Goal: Task Accomplishment & Management: Manage account settings

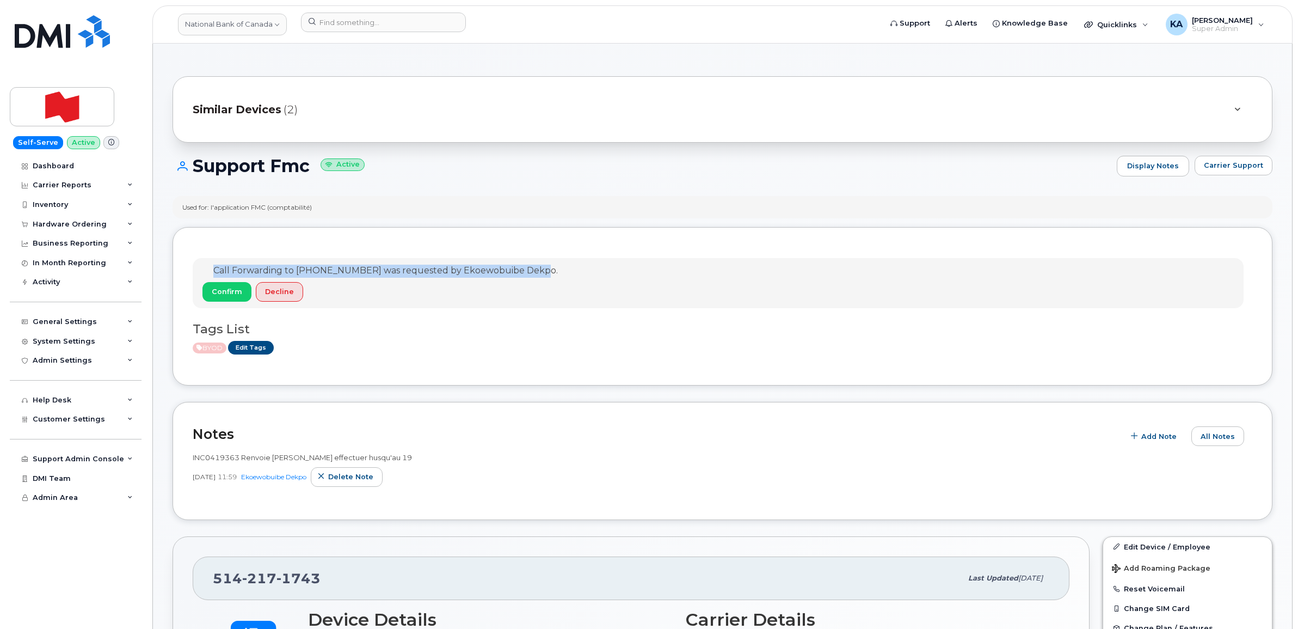
drag, startPoint x: 205, startPoint y: 271, endPoint x: 531, endPoint y: 273, distance: 326.0
click at [535, 273] on div "Call Forwarding to [PHONE_NUMBER] was requested by Ekoewobuibe Dekpo." at bounding box center [379, 271] width 355 height 13
drag, startPoint x: 531, startPoint y: 273, endPoint x: 497, endPoint y: 272, distance: 34.3
copy span "Call Forwarding to 514-984-3595 was requested by Ekoewobuibe Dekpo"
click at [229, 292] on span "Confirm" at bounding box center [227, 291] width 30 height 10
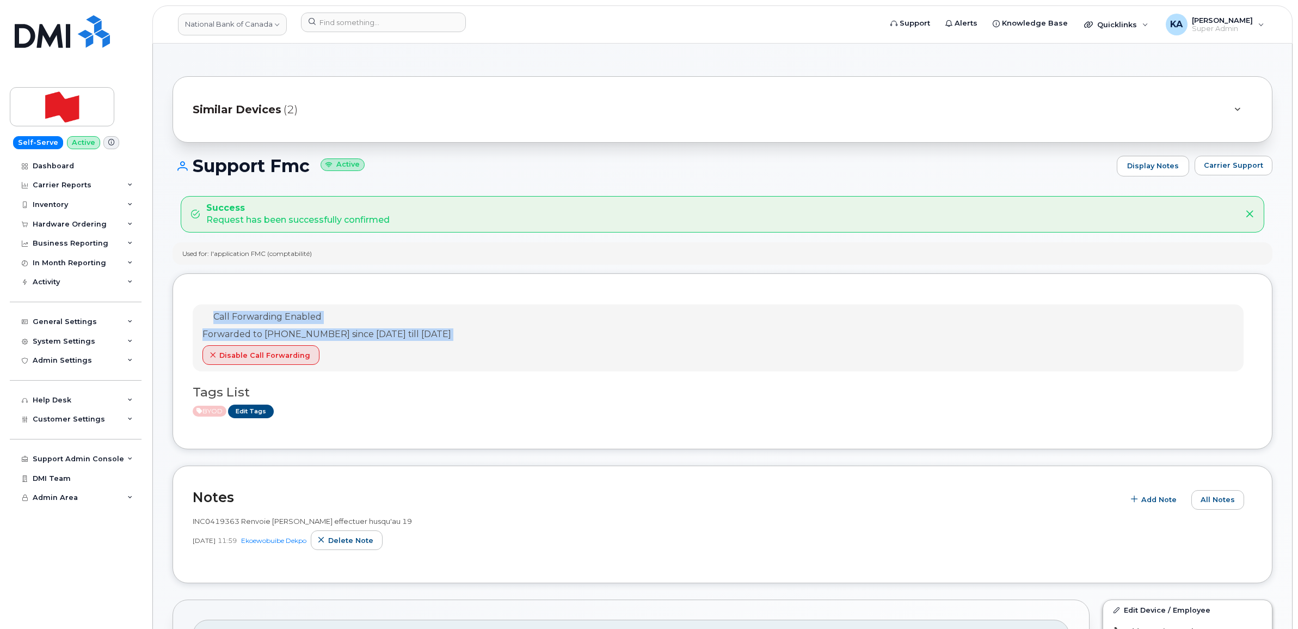
drag, startPoint x: 205, startPoint y: 317, endPoint x: 503, endPoint y: 343, distance: 300.0
click at [503, 343] on div "Call Forwarding Enabled Forwarded to 514-984-3595 since Aug 27, 2025 till Aug 1…" at bounding box center [718, 337] width 1051 height 67
drag, startPoint x: 503, startPoint y: 343, endPoint x: 466, endPoint y: 336, distance: 37.7
copy div "Call Forwarding Enabled Forwarded to 514-984-3595 since Aug 27, 2025 till Aug 1…"
click at [419, 334] on div "Forwarded to [PHONE_NUMBER] since [DATE] till [DATE]" at bounding box center [326, 334] width 249 height 13
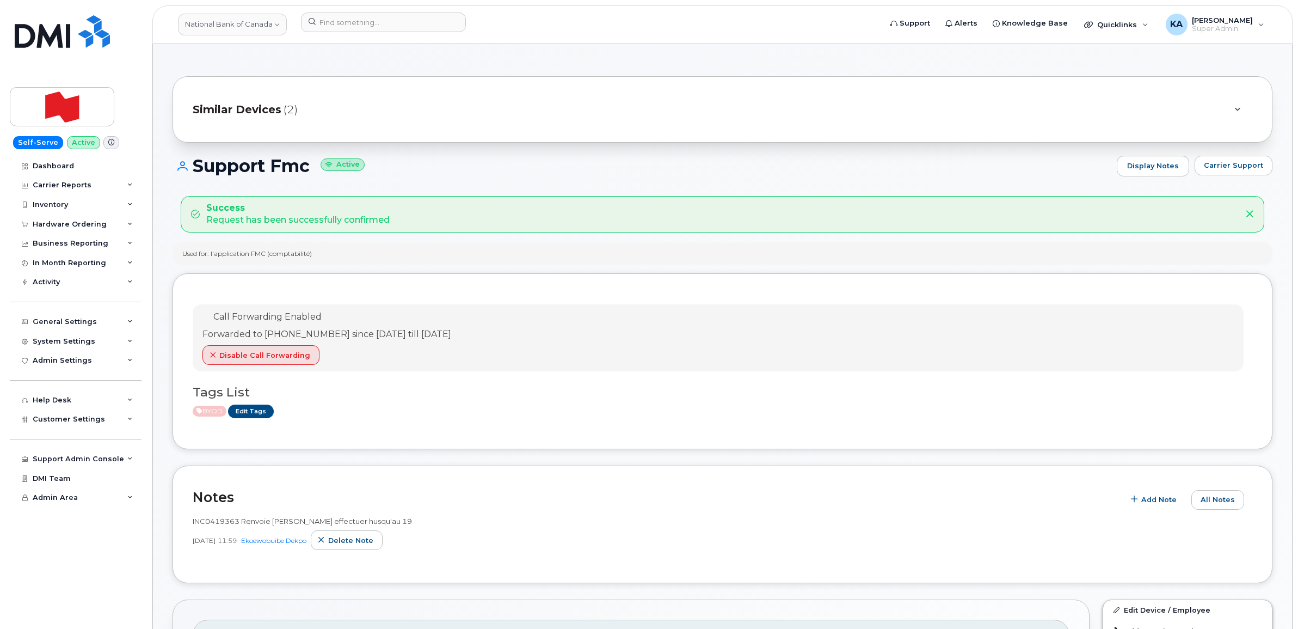
drag, startPoint x: 419, startPoint y: 334, endPoint x: 496, endPoint y: 337, distance: 76.8
click at [496, 337] on div "Call Forwarding Enabled Forwarded to 514-984-3595 since Aug 27, 2025 till Aug 1…" at bounding box center [718, 337] width 1051 height 67
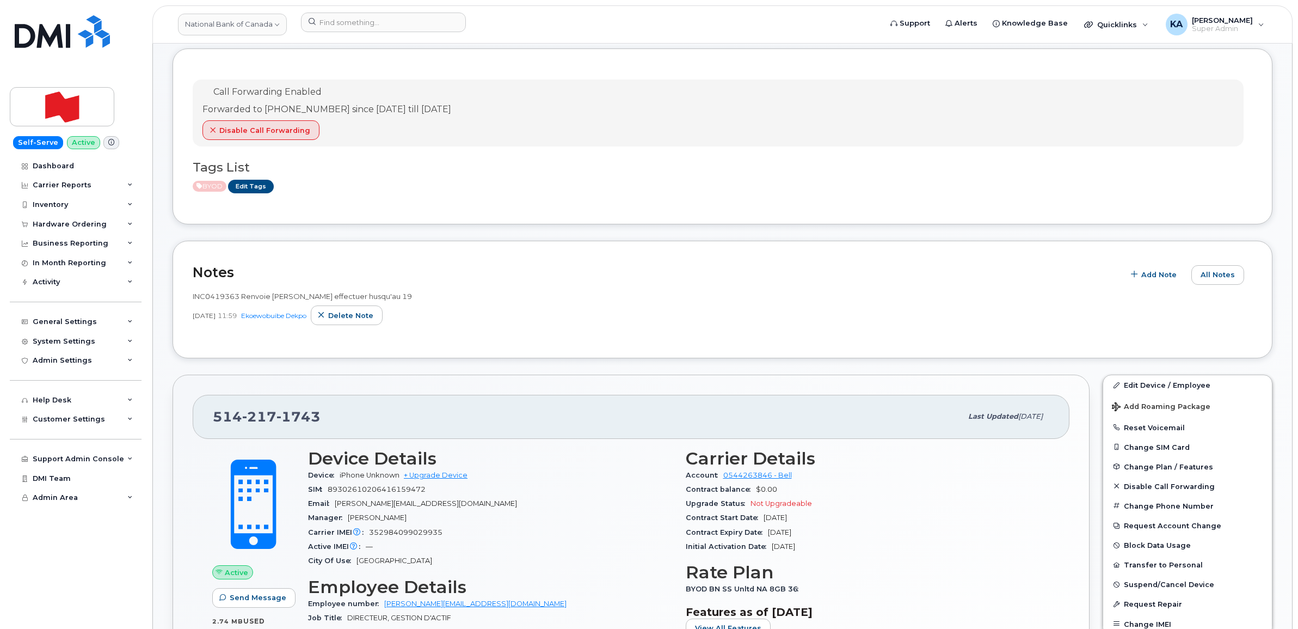
scroll to position [204, 0]
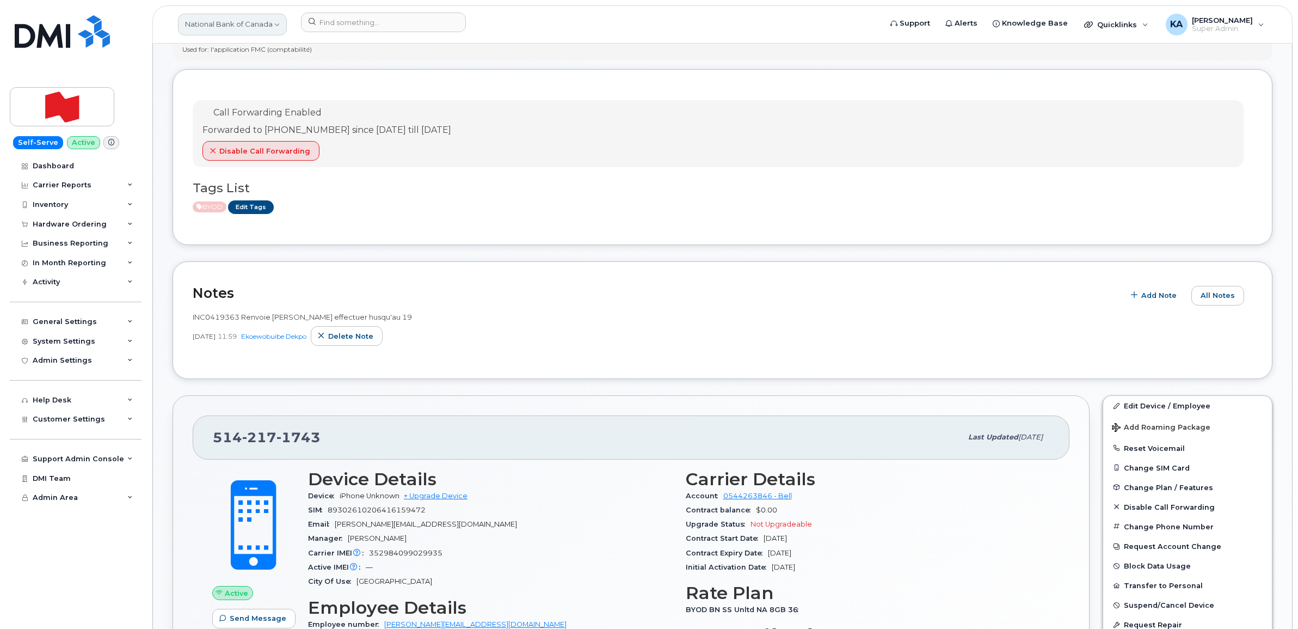
click at [243, 25] on link "National Bank of Canada" at bounding box center [232, 25] width 109 height 22
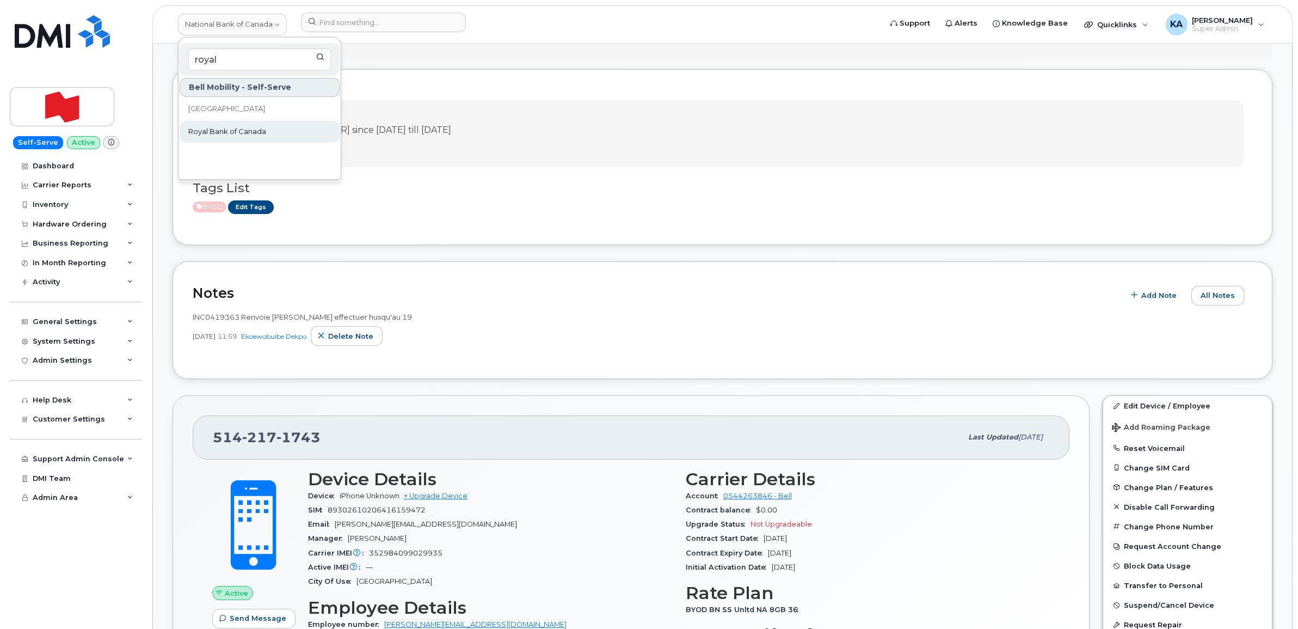
type input "royal"
click at [216, 130] on span "Royal Bank of Canada" at bounding box center [227, 131] width 78 height 11
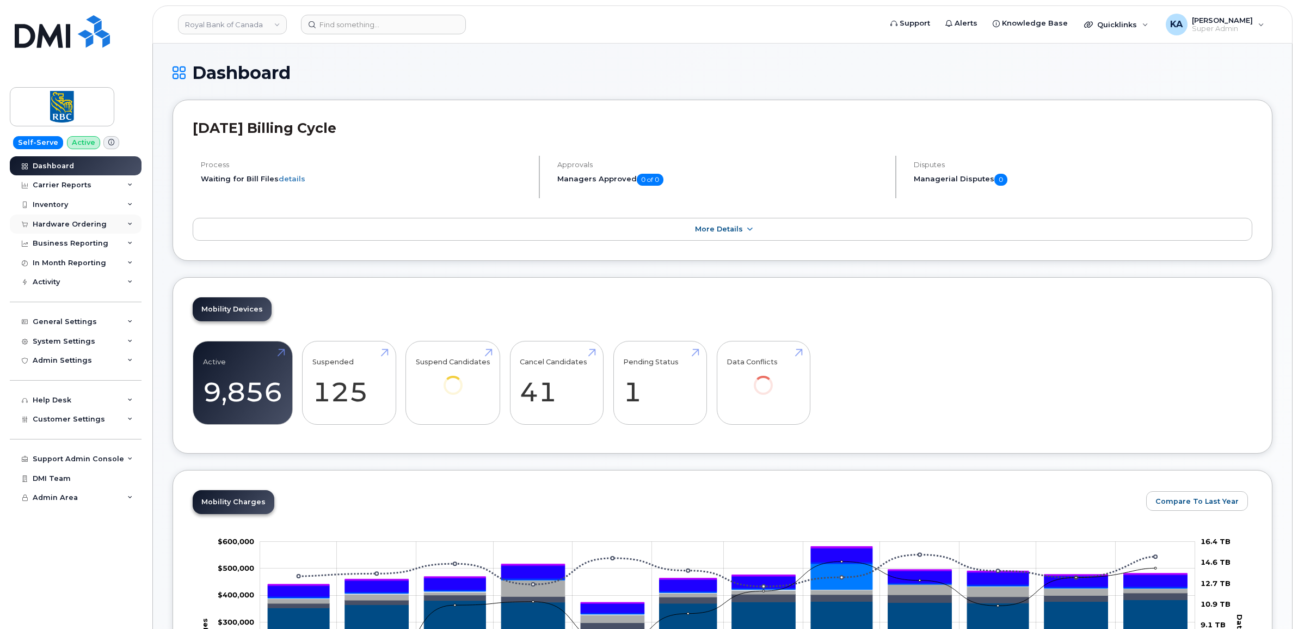
click at [103, 224] on div "Hardware Ordering" at bounding box center [76, 224] width 132 height 20
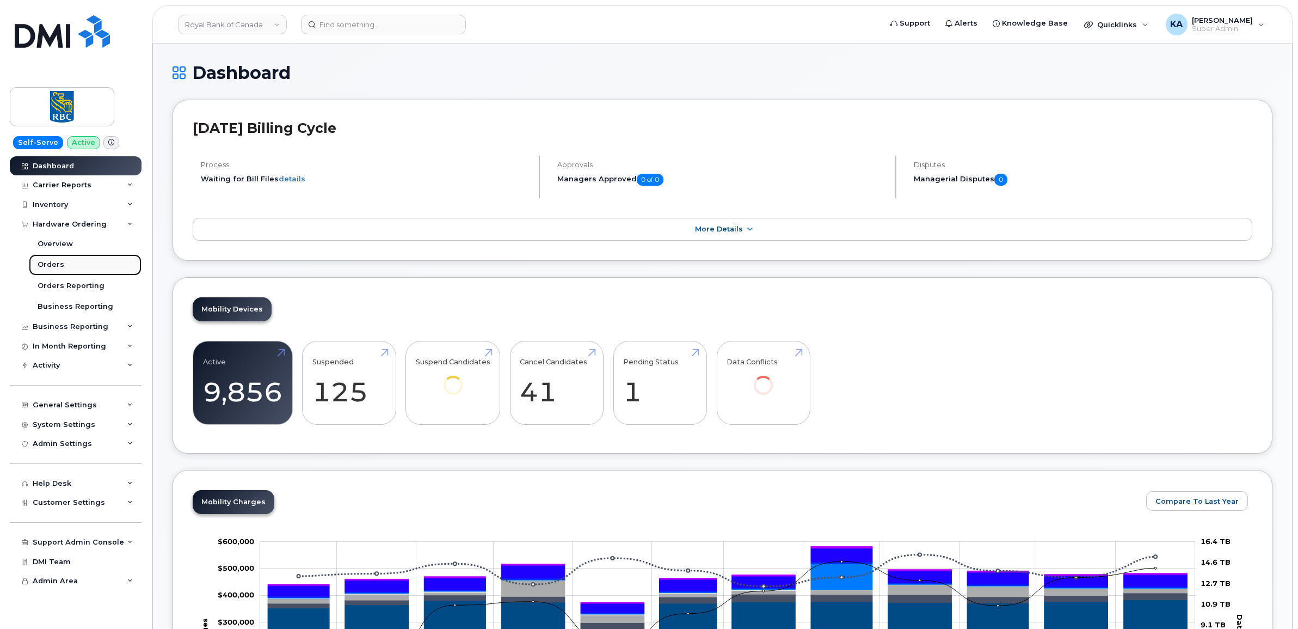
click at [54, 266] on div "Orders" at bounding box center [51, 265] width 27 height 10
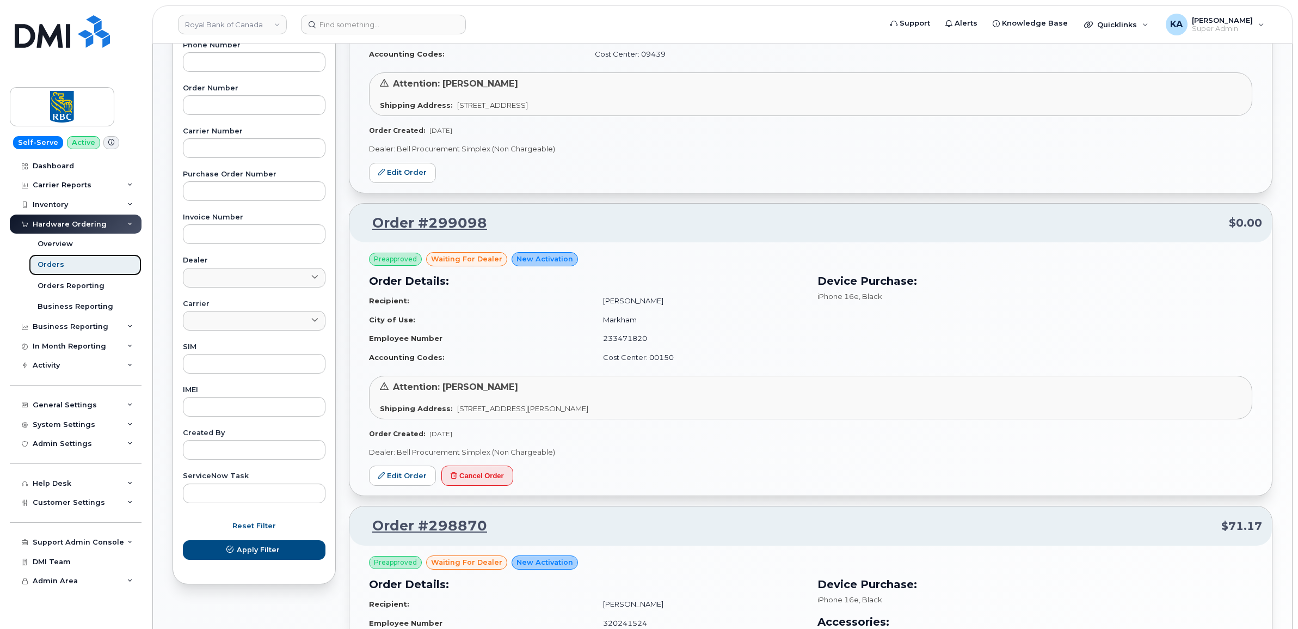
scroll to position [272, 0]
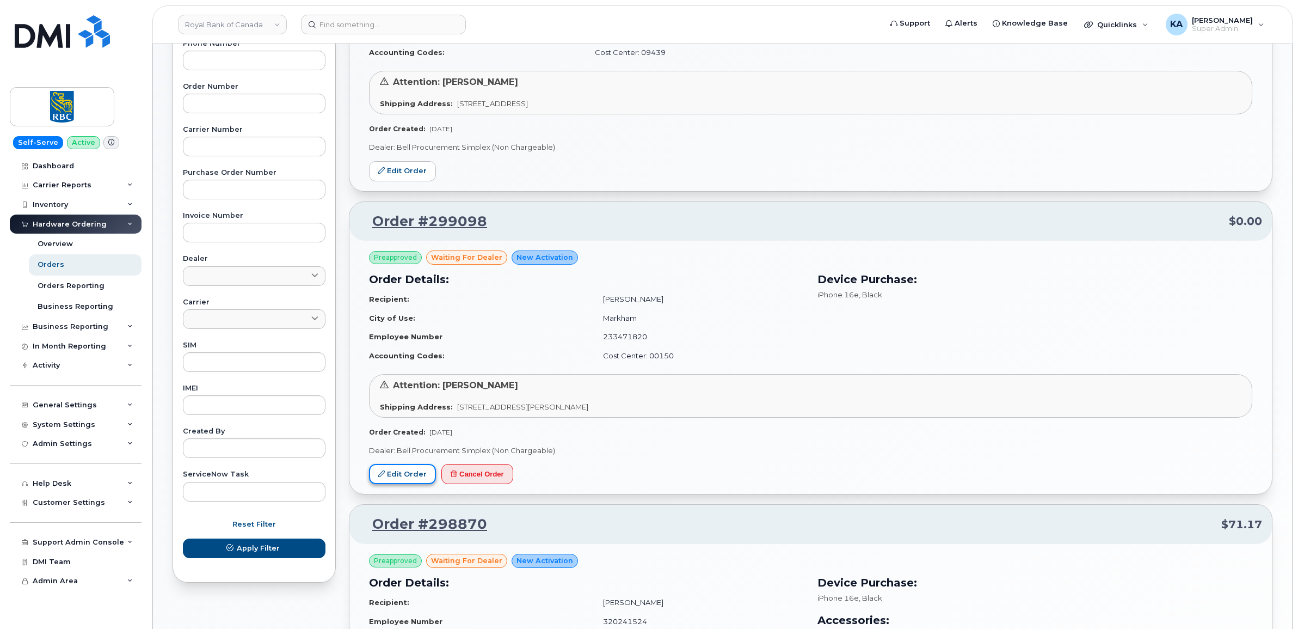
click at [400, 477] on link "Edit Order" at bounding box center [402, 474] width 67 height 20
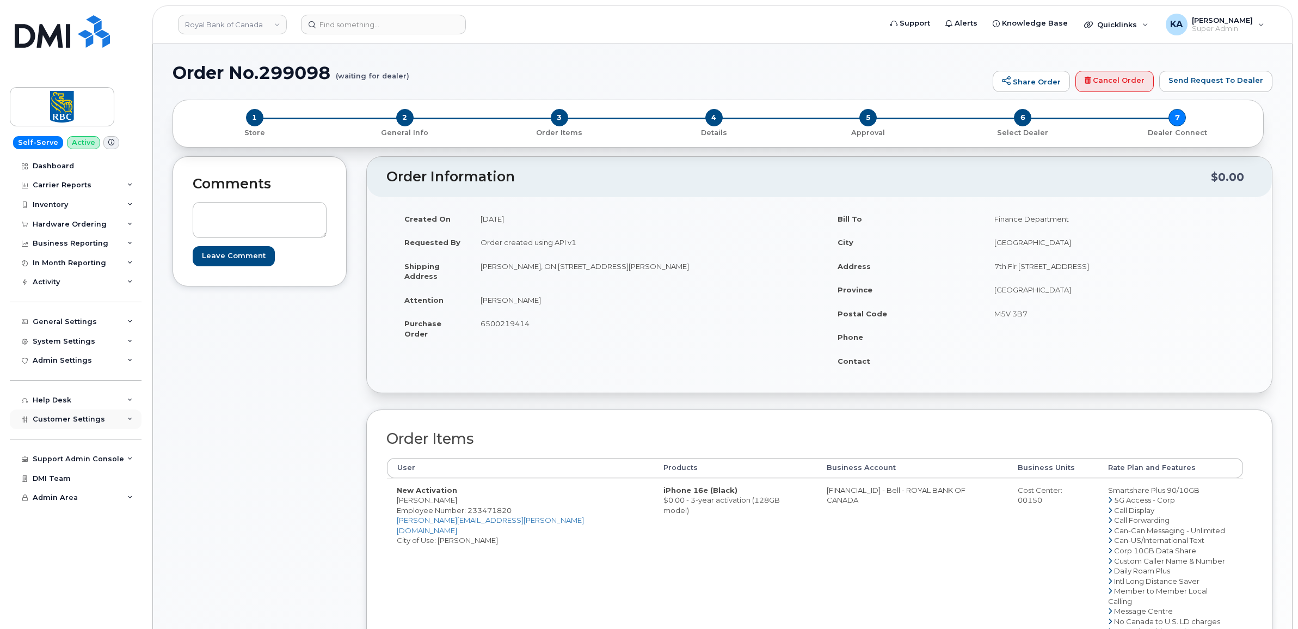
click at [75, 423] on span "Customer Settings" at bounding box center [69, 419] width 72 height 8
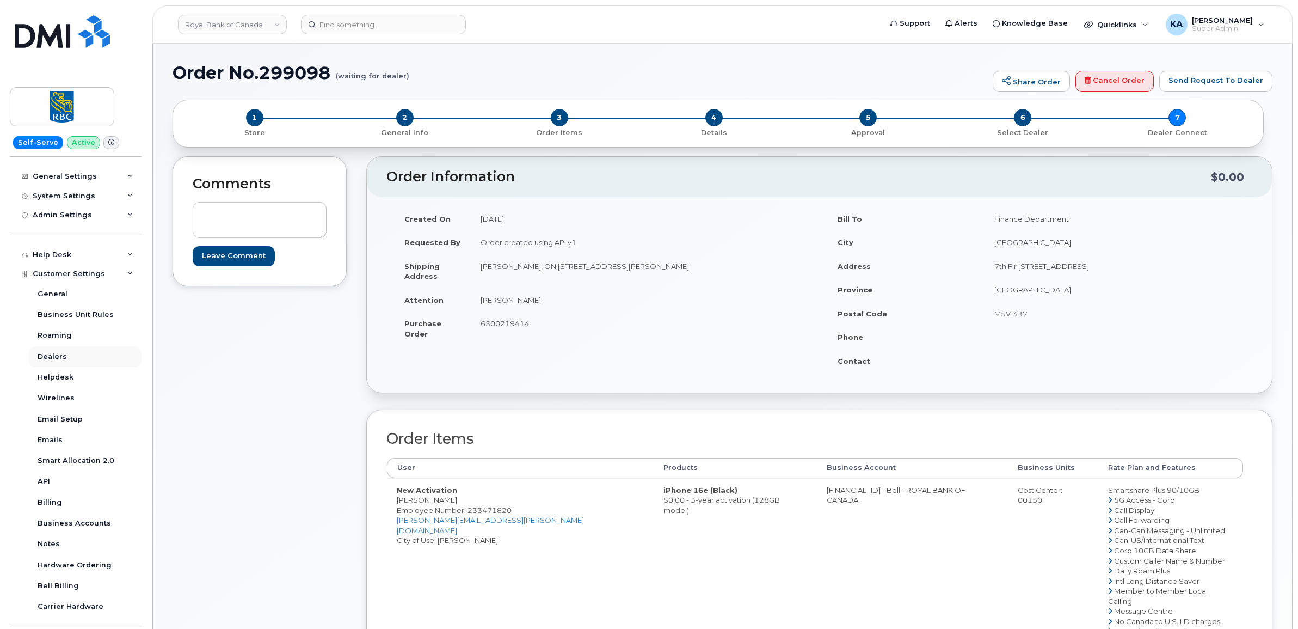
scroll to position [204, 0]
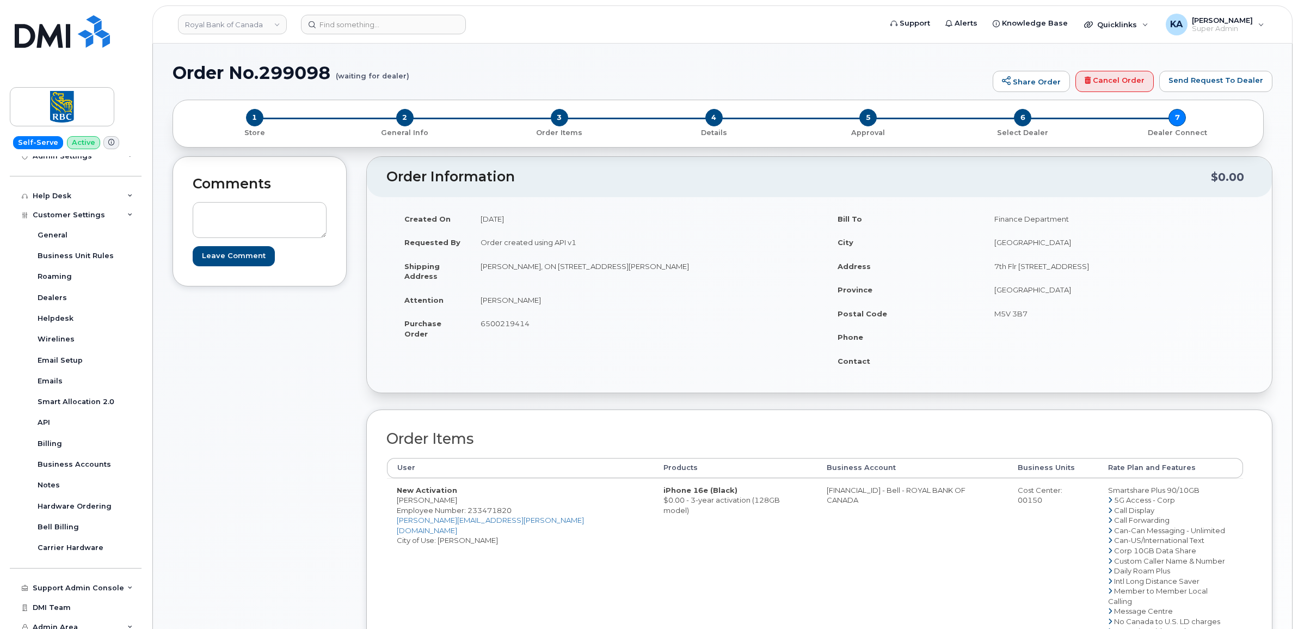
drag, startPoint x: 479, startPoint y: 268, endPoint x: 720, endPoint y: 272, distance: 240.6
click at [720, 272] on td "Markham, ON 33 Guardhouse Cres Markham, ON Canada, L6C 3J7" at bounding box center [641, 271] width 341 height 34
drag, startPoint x: 720, startPoint y: 272, endPoint x: 703, endPoint y: 265, distance: 18.0
copy td "Markham, ON 33 Guardhouse Cres Markham, ON Canada, L6C 3J7"
drag, startPoint x: 393, startPoint y: 501, endPoint x: 444, endPoint y: 505, distance: 50.2
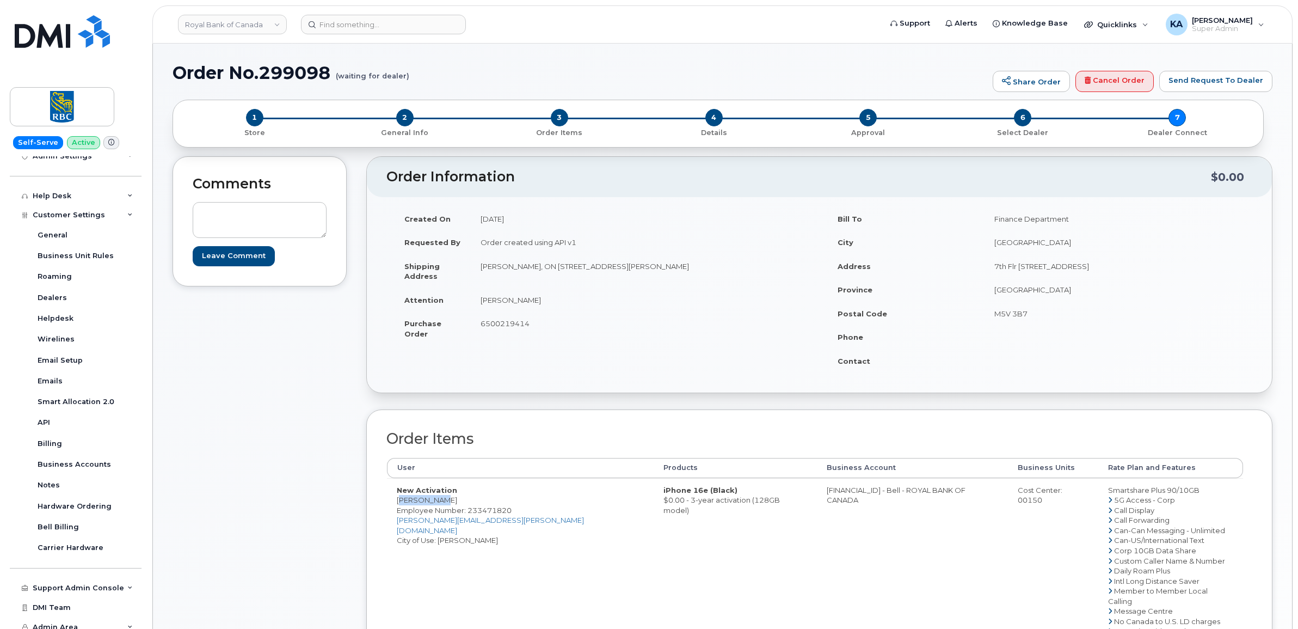
click at [444, 505] on td "New Activation Bruce Chan Employee Number: 233471820 bruce.b.chan@rbc.com City …" at bounding box center [520, 591] width 267 height 226
drag, startPoint x: 442, startPoint y: 505, endPoint x: 436, endPoint y: 502, distance: 6.6
copy td "Bruce Chan"
drag, startPoint x: 516, startPoint y: 511, endPoint x: 468, endPoint y: 509, distance: 47.9
click at [468, 509] on td "New Activation Bruce Chan Employee Number: 233471820 bruce.b.chan@rbc.com City …" at bounding box center [520, 591] width 267 height 226
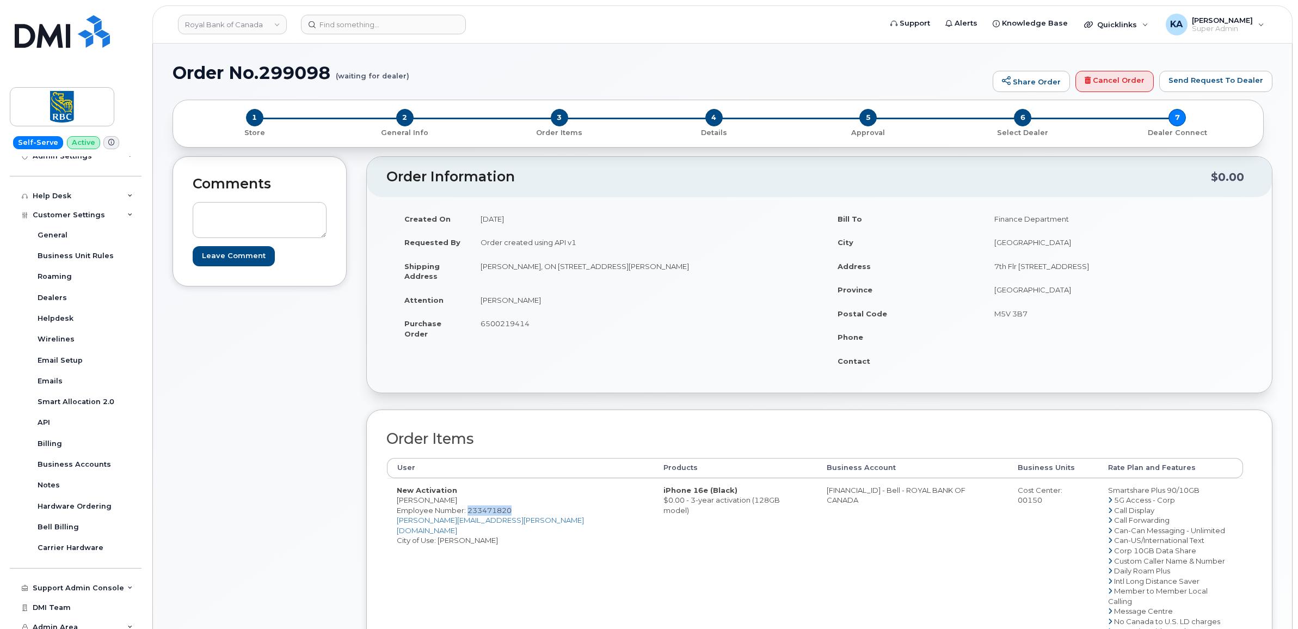
copy span "233471820"
drag, startPoint x: 532, startPoint y: 268, endPoint x: 604, endPoint y: 274, distance: 72.0
click at [604, 274] on td "Markham, ON 33 Guardhouse Cres Markham, ON Canada, L6C 3J7" at bounding box center [641, 271] width 341 height 34
drag, startPoint x: 604, startPoint y: 274, endPoint x: 599, endPoint y: 267, distance: 8.6
copy td "33 Guardhouse Cres"
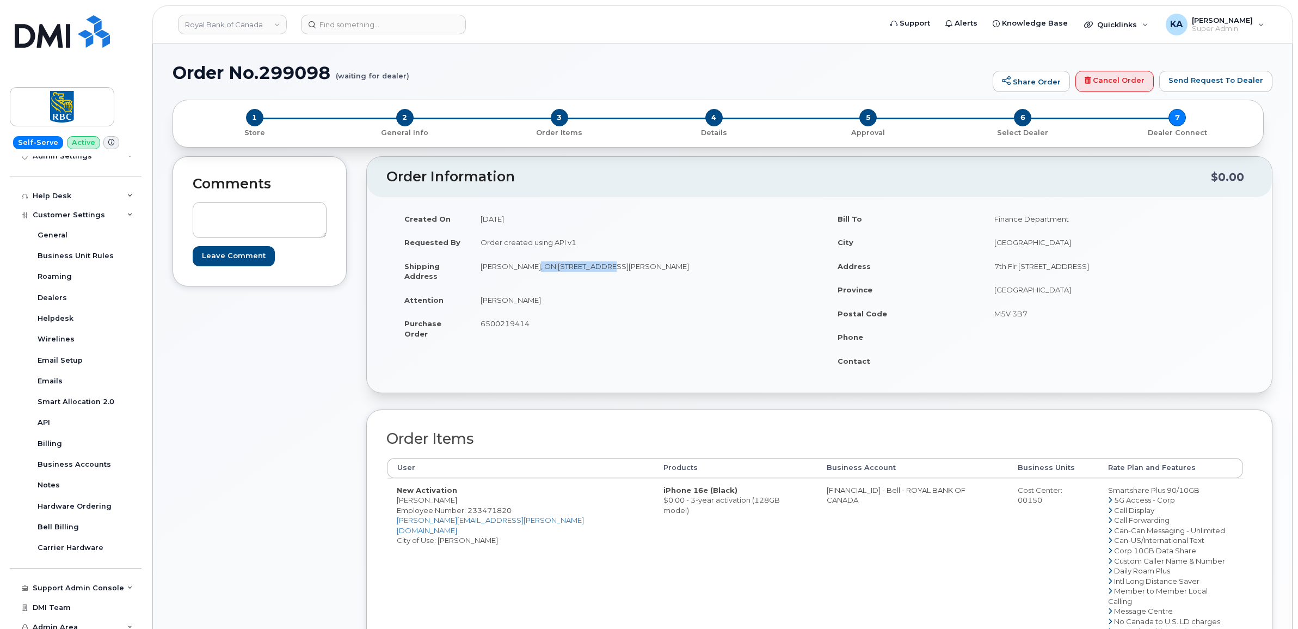
drag, startPoint x: 692, startPoint y: 265, endPoint x: 708, endPoint y: 267, distance: 15.9
click at [708, 267] on td "Markham, ON 33 Guardhouse Cres Markham, ON Canada, L6C 3J7" at bounding box center [641, 271] width 341 height 34
drag, startPoint x: 708, startPoint y: 267, endPoint x: 725, endPoint y: 265, distance: 17.0
click at [725, 265] on td "Markham, ON 33 Guardhouse Cres Markham, ON Canada, L6C 3J7" at bounding box center [641, 271] width 341 height 34
drag, startPoint x: 725, startPoint y: 264, endPoint x: 689, endPoint y: 265, distance: 35.9
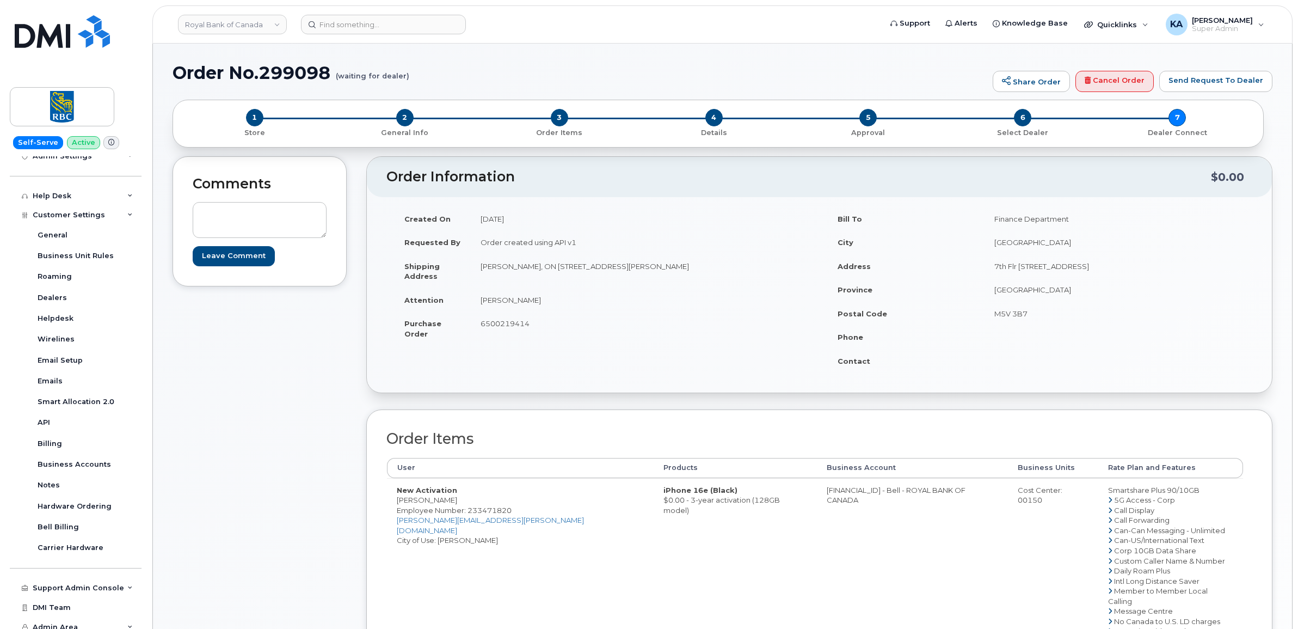
click at [688, 265] on td "Markham, ON 33 Guardhouse Cres Markham, ON Canada, L6C 3J7" at bounding box center [641, 271] width 341 height 34
drag, startPoint x: 689, startPoint y: 265, endPoint x: 695, endPoint y: 267, distance: 6.4
copy td "L6C 3J7"
drag, startPoint x: 475, startPoint y: 298, endPoint x: 528, endPoint y: 304, distance: 53.6
click at [528, 304] on td "Bruce Chan" at bounding box center [641, 300] width 341 height 24
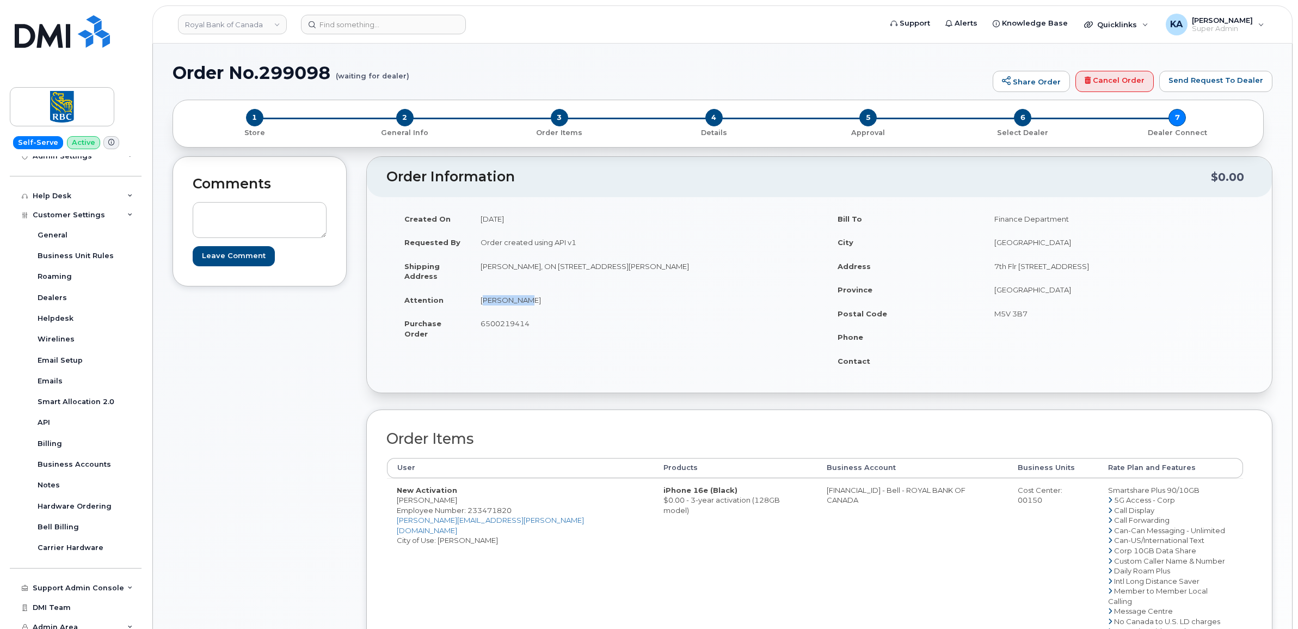
drag, startPoint x: 527, startPoint y: 304, endPoint x: 507, endPoint y: 301, distance: 19.8
copy td "Bruce Chan"
drag, startPoint x: 746, startPoint y: 490, endPoint x: 800, endPoint y: 496, distance: 54.2
click at [817, 496] on td "0526299293 - Bell - ROYAL BANK OF CANADA" at bounding box center [913, 591] width 192 height 226
drag, startPoint x: 799, startPoint y: 495, endPoint x: 795, endPoint y: 491, distance: 5.8
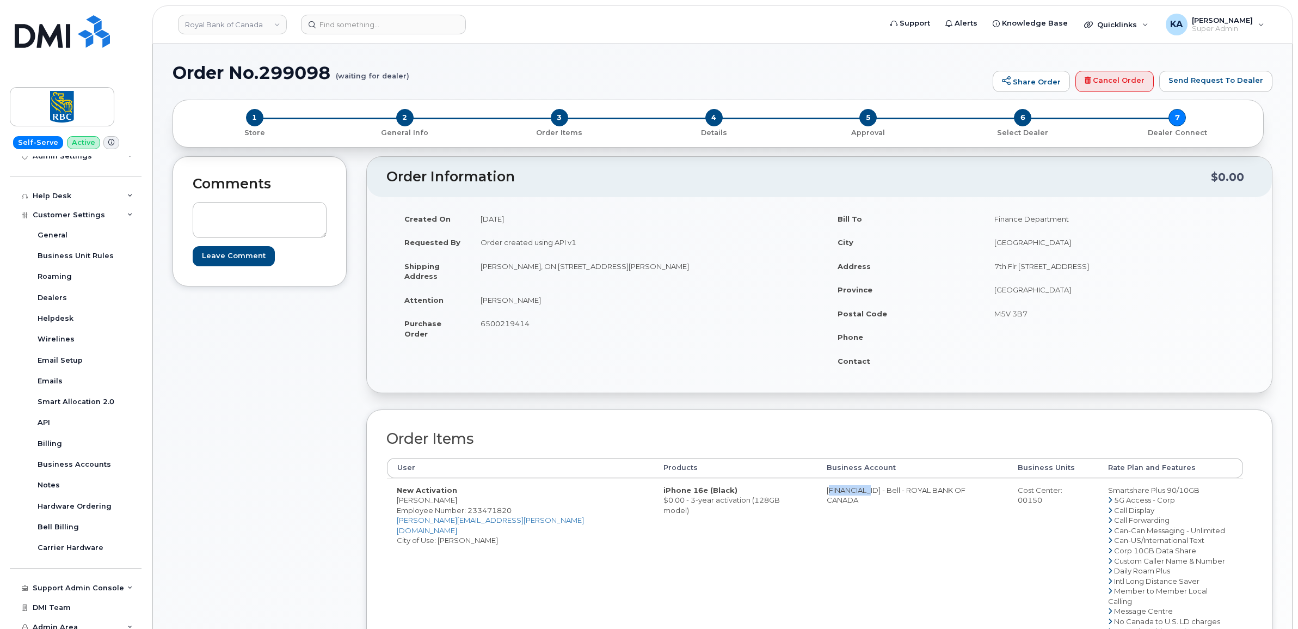
copy td "0526299293"
drag, startPoint x: 1018, startPoint y: 489, endPoint x: 1046, endPoint y: 495, distance: 28.0
click at [1046, 495] on div "Cost Center: 00150" at bounding box center [1053, 495] width 71 height 20
copy div "00150"
drag, startPoint x: 468, startPoint y: 512, endPoint x: 509, endPoint y: 512, distance: 40.8
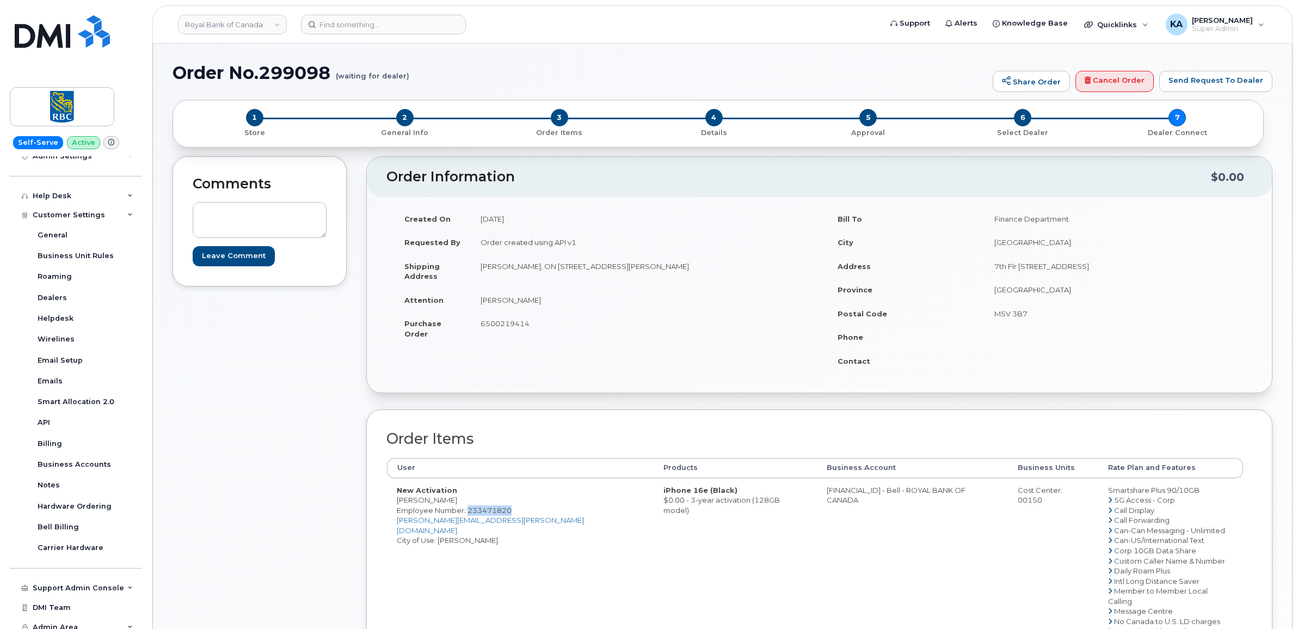
click at [510, 513] on span "Employee Number: 233471820" at bounding box center [454, 510] width 115 height 9
drag, startPoint x: 509, startPoint y: 512, endPoint x: 498, endPoint y: 512, distance: 10.9
copy span "233471820"
drag, startPoint x: 395, startPoint y: 501, endPoint x: 441, endPoint y: 502, distance: 45.7
click at [442, 502] on td "New Activation Bruce Chan Employee Number: 233471820 bruce.b.chan@rbc.com City …" at bounding box center [520, 591] width 267 height 226
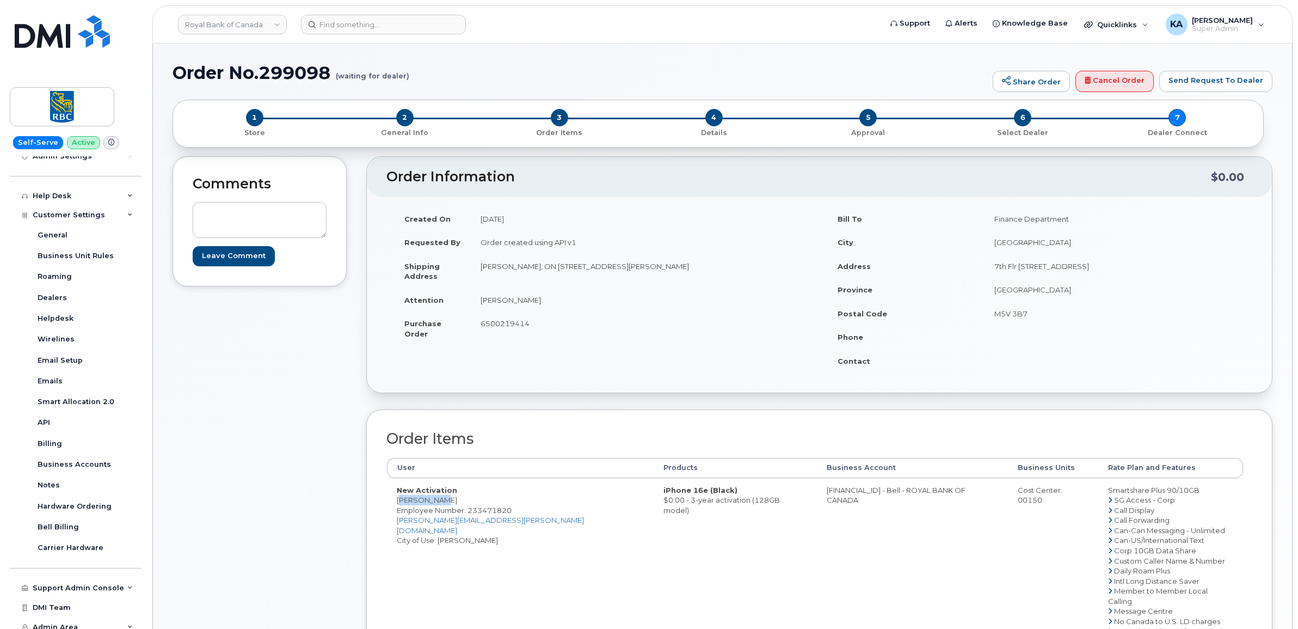
drag, startPoint x: 441, startPoint y: 502, endPoint x: 432, endPoint y: 499, distance: 9.6
copy td "Bruce Chan"
drag, startPoint x: 1077, startPoint y: 491, endPoint x: 1169, endPoint y: 495, distance: 92.6
click at [1173, 495] on td "Smartshare Plus 90/10GB 5G Access - Corp Call Display Call Forwarding Can-Can M…" at bounding box center [1170, 591] width 145 height 226
drag, startPoint x: 1169, startPoint y: 495, endPoint x: 1162, endPoint y: 494, distance: 7.2
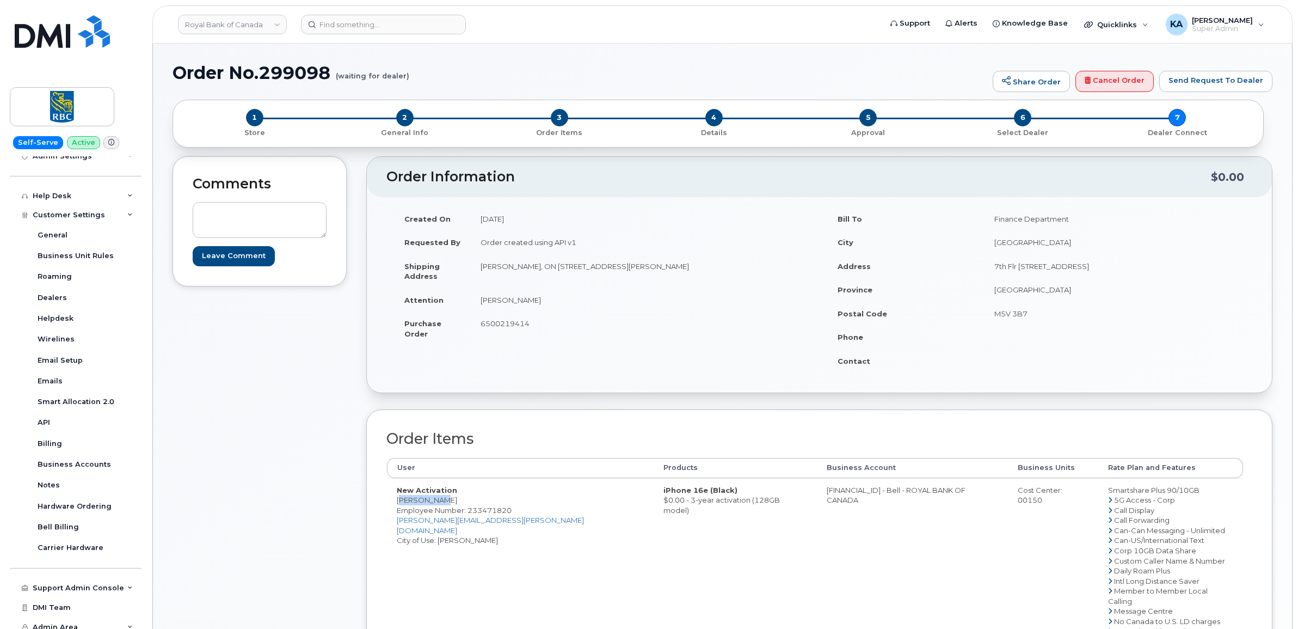
drag, startPoint x: 477, startPoint y: 322, endPoint x: 537, endPoint y: 325, distance: 59.9
click at [538, 325] on td "6500219414" at bounding box center [641, 328] width 341 height 34
drag, startPoint x: 537, startPoint y: 325, endPoint x: 520, endPoint y: 324, distance: 16.4
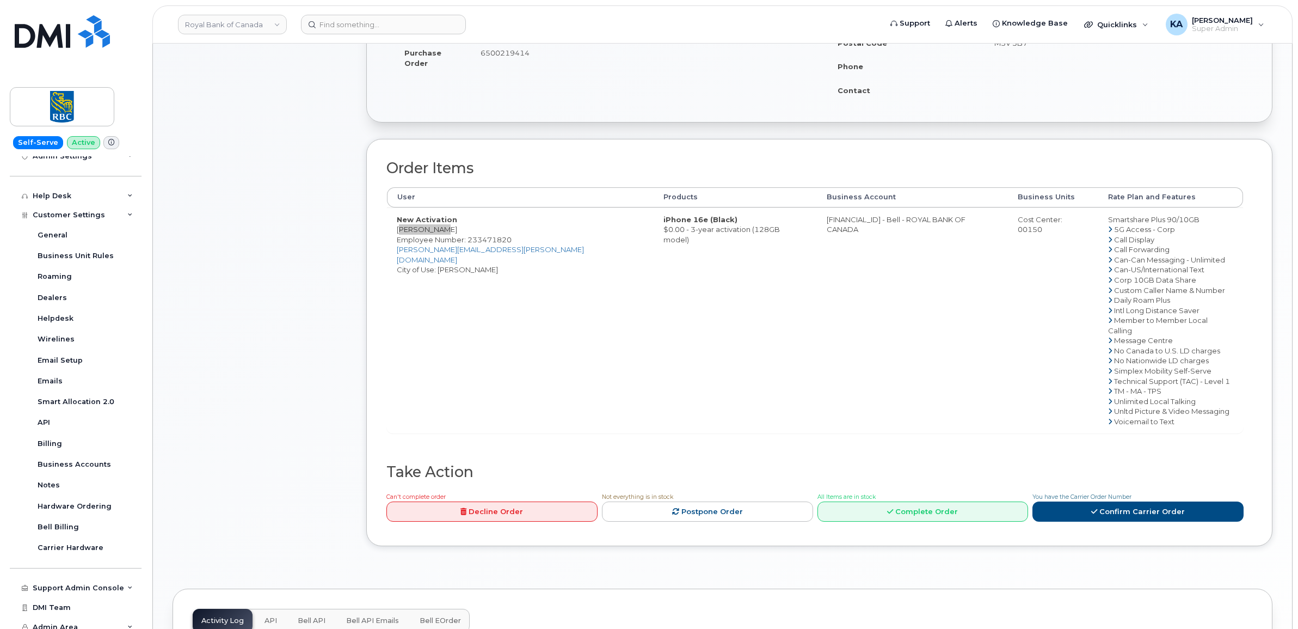
scroll to position [272, 0]
click at [1083, 501] on link "Confirm Carrier Order" at bounding box center [1137, 510] width 211 height 20
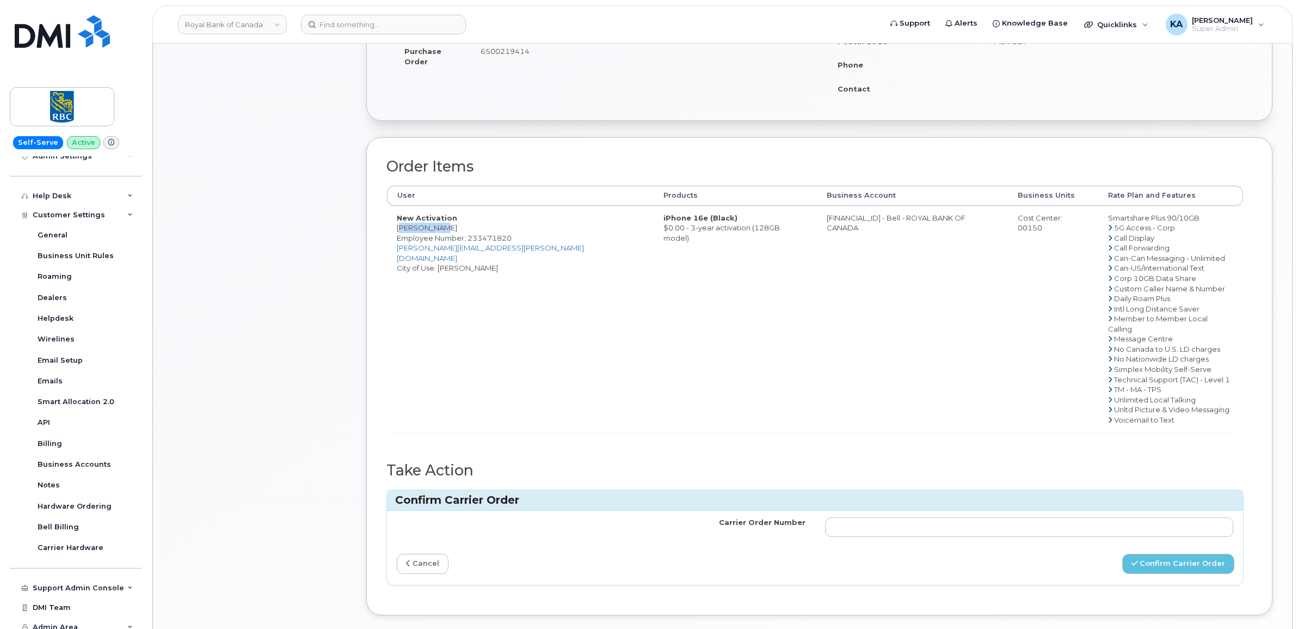
drag, startPoint x: 393, startPoint y: 230, endPoint x: 439, endPoint y: 231, distance: 45.2
click at [439, 231] on td "New Activation Bruce Chan Employee Number: 233471820 bruce.b.chan@rbc.com City …" at bounding box center [520, 319] width 267 height 226
drag, startPoint x: 439, startPoint y: 231, endPoint x: 422, endPoint y: 230, distance: 17.0
drag, startPoint x: 514, startPoint y: 239, endPoint x: 469, endPoint y: 239, distance: 45.7
click at [469, 239] on td "New Activation Bruce Chan Employee Number: 233471820 bruce.b.chan@rbc.com City …" at bounding box center [520, 319] width 267 height 226
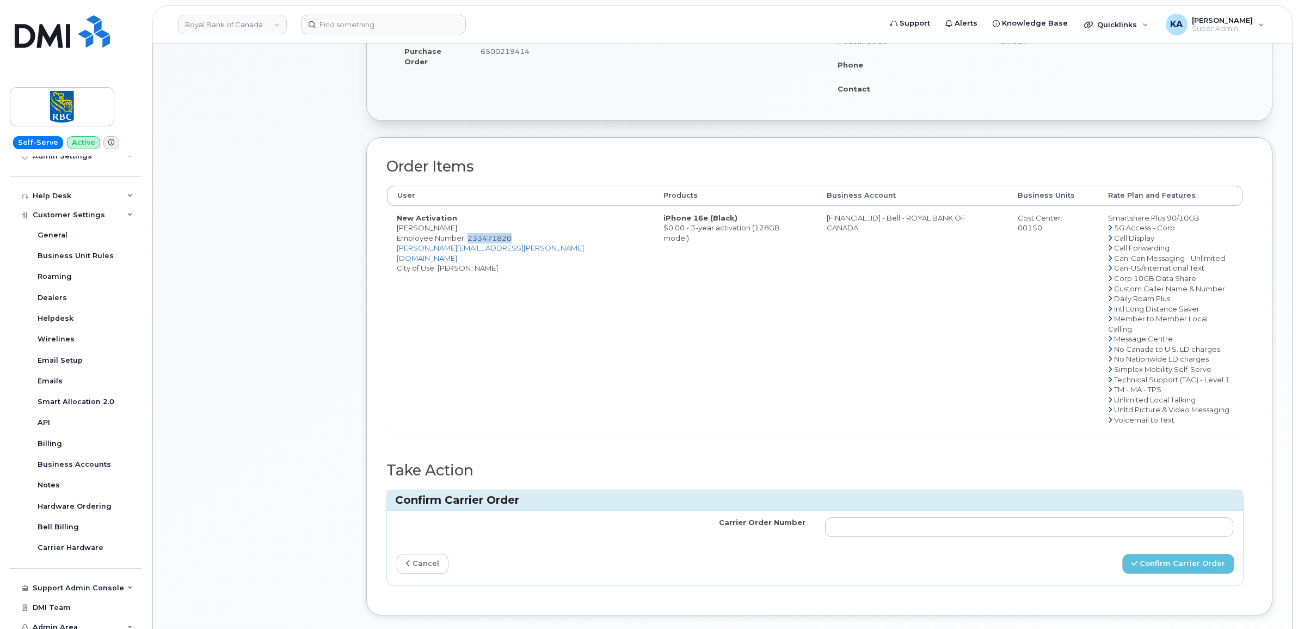
drag, startPoint x: 469, startPoint y: 239, endPoint x: 478, endPoint y: 238, distance: 8.8
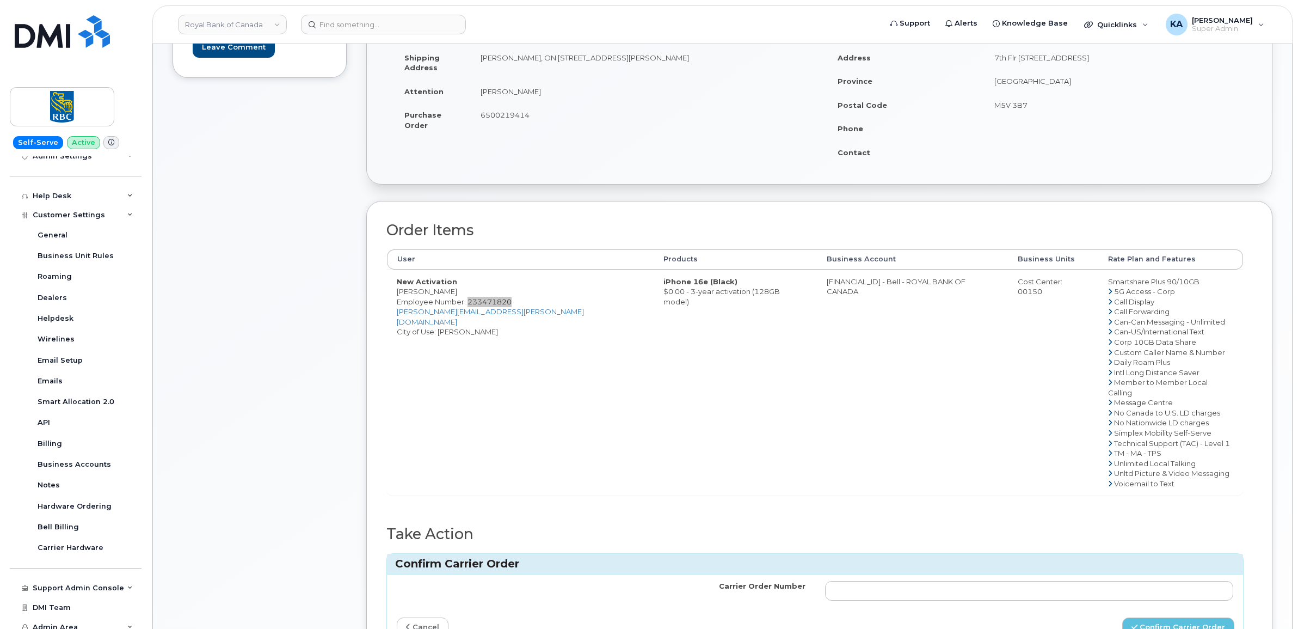
scroll to position [136, 0]
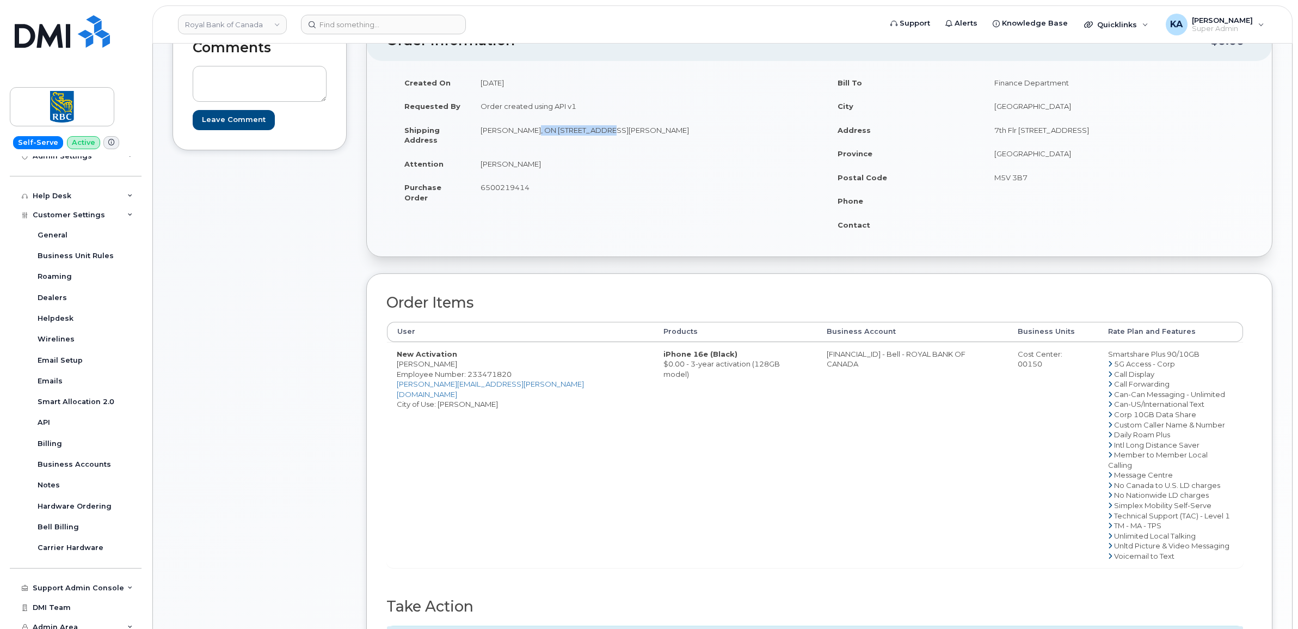
drag, startPoint x: 531, startPoint y: 131, endPoint x: 603, endPoint y: 131, distance: 71.8
click at [603, 131] on td "Markham, ON 33 Guardhouse Cres Markham, ON Canada, L6C 3J7" at bounding box center [641, 135] width 341 height 34
drag, startPoint x: 687, startPoint y: 129, endPoint x: 723, endPoint y: 132, distance: 35.5
click at [723, 132] on td "Markham, ON 33 Guardhouse Cres Markham, ON Canada, L6C 3J7" at bounding box center [641, 135] width 341 height 34
drag, startPoint x: 723, startPoint y: 132, endPoint x: 711, endPoint y: 131, distance: 11.5
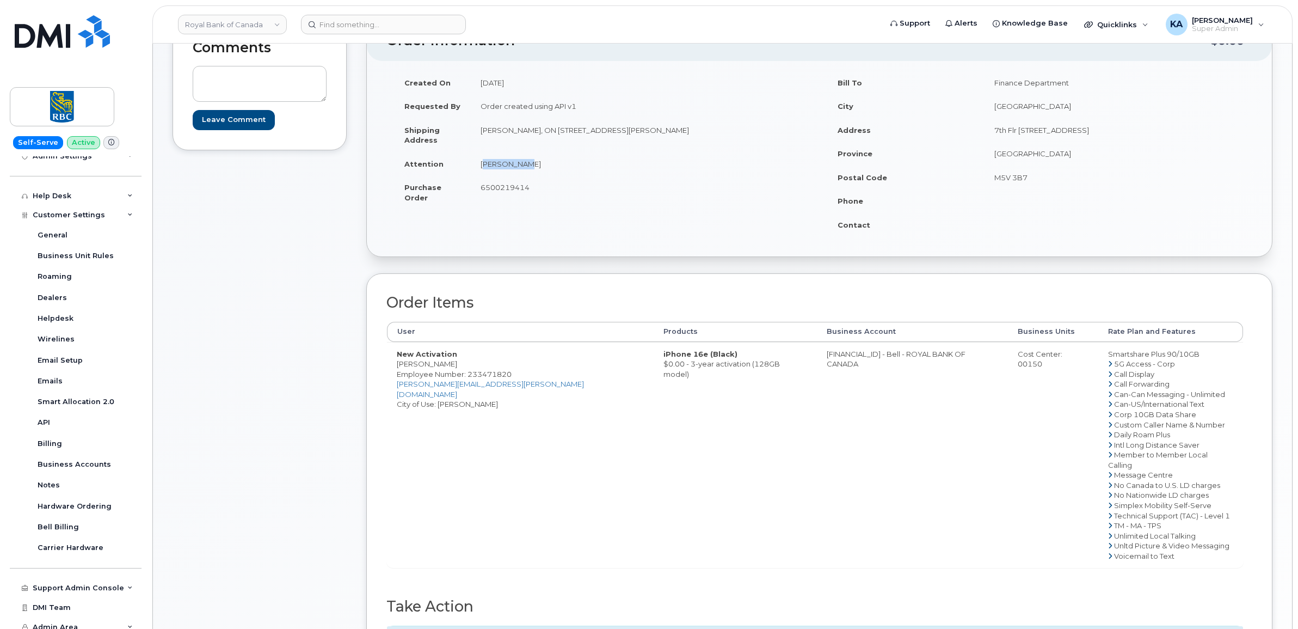
drag, startPoint x: 474, startPoint y: 161, endPoint x: 526, endPoint y: 164, distance: 52.4
click at [526, 164] on td "Bruce Chan" at bounding box center [641, 164] width 341 height 24
drag, startPoint x: 526, startPoint y: 164, endPoint x: 518, endPoint y: 164, distance: 8.2
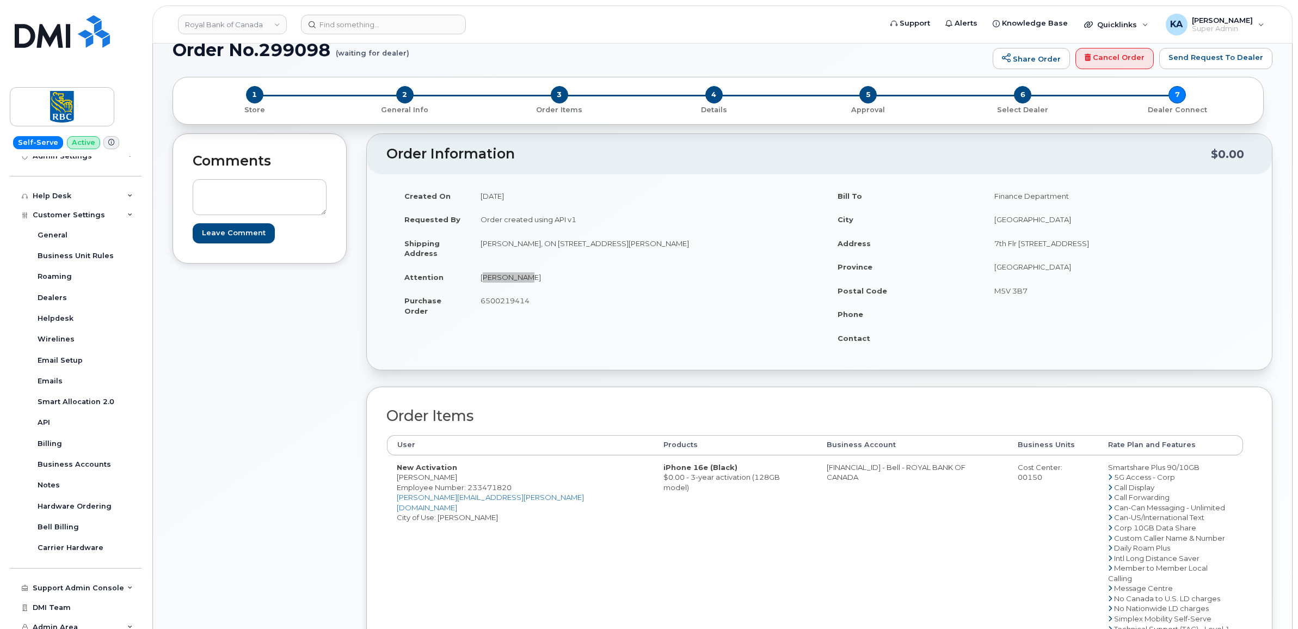
scroll to position [0, 0]
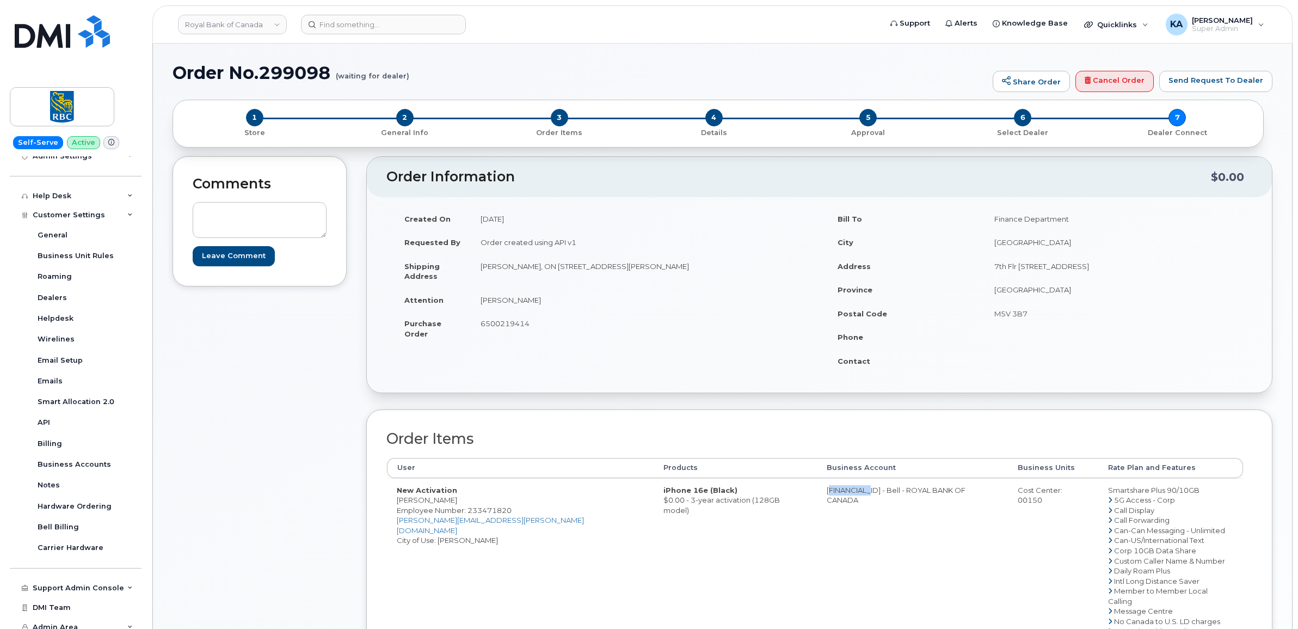
drag, startPoint x: 743, startPoint y: 493, endPoint x: 797, endPoint y: 496, distance: 54.0
click at [817, 497] on td "0526299293 - Bell - ROYAL BANK OF CANADA" at bounding box center [913, 591] width 192 height 226
drag, startPoint x: 797, startPoint y: 496, endPoint x: 791, endPoint y: 494, distance: 7.1
drag, startPoint x: 1017, startPoint y: 493, endPoint x: 1046, endPoint y: 494, distance: 29.4
click at [1046, 494] on div "Cost Center: 00150" at bounding box center [1053, 495] width 71 height 20
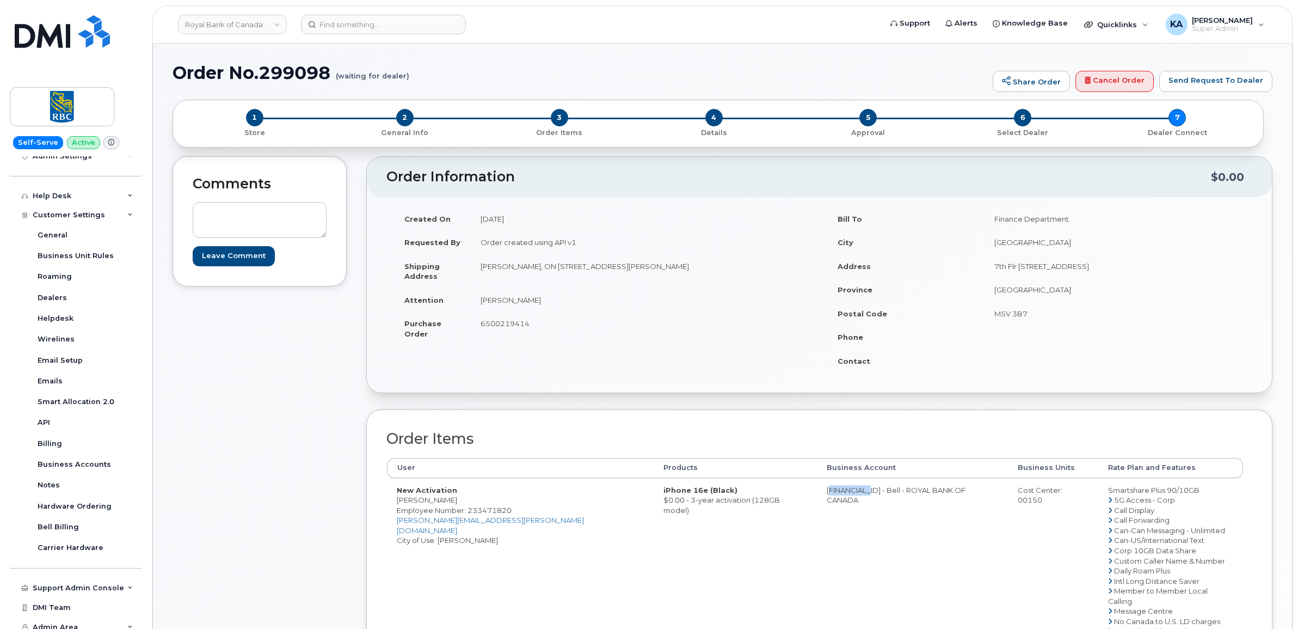
drag, startPoint x: 1046, startPoint y: 494, endPoint x: 1035, endPoint y: 494, distance: 11.4
drag, startPoint x: 513, startPoint y: 513, endPoint x: 468, endPoint y: 513, distance: 45.2
click at [468, 513] on td "New Activation Bruce Chan Employee Number: 233471820 bruce.b.chan@rbc.com City …" at bounding box center [520, 591] width 267 height 226
drag, startPoint x: 469, startPoint y: 513, endPoint x: 475, endPoint y: 513, distance: 6.5
drag, startPoint x: 392, startPoint y: 501, endPoint x: 444, endPoint y: 502, distance: 52.3
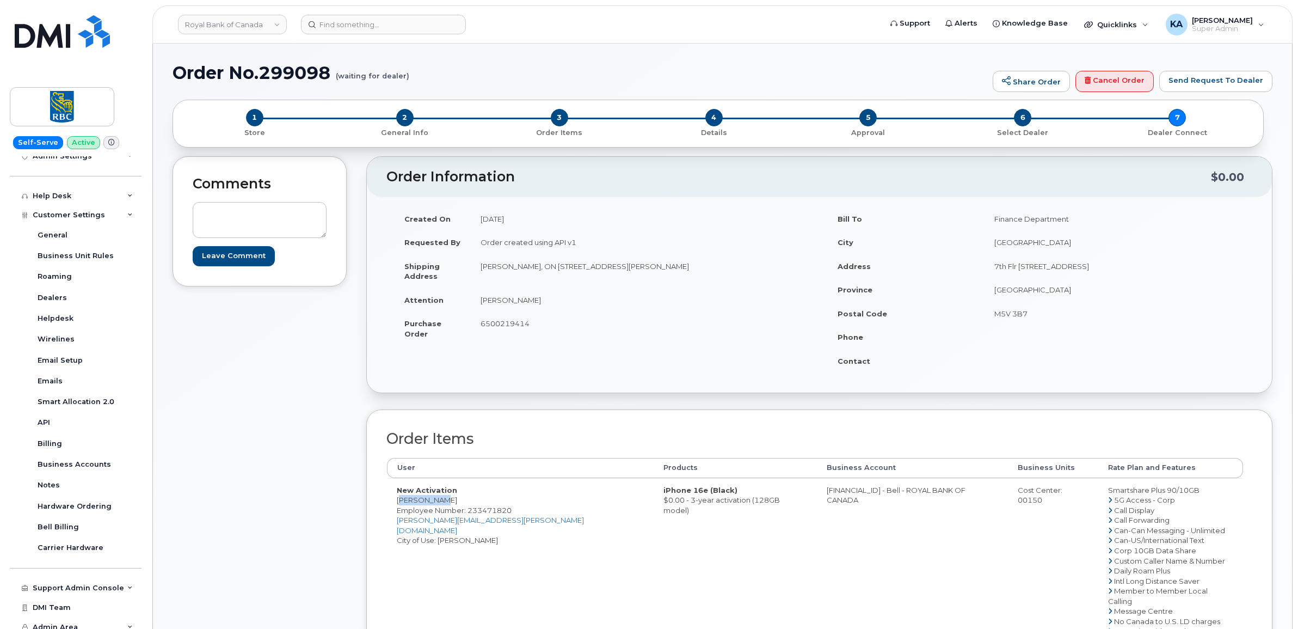
click at [444, 502] on td "New Activation Bruce Chan Employee Number: 233471820 bruce.b.chan@rbc.com City …" at bounding box center [520, 591] width 267 height 226
drag, startPoint x: 444, startPoint y: 502, endPoint x: 428, endPoint y: 501, distance: 15.2
drag, startPoint x: 1081, startPoint y: 493, endPoint x: 1172, endPoint y: 493, distance: 90.9
click at [1172, 493] on td "Smartshare Plus 90/10GB 5G Access - Corp Call Display Call Forwarding Can-Can M…" at bounding box center [1170, 591] width 145 height 226
drag, startPoint x: 1172, startPoint y: 493, endPoint x: 1166, endPoint y: 493, distance: 5.5
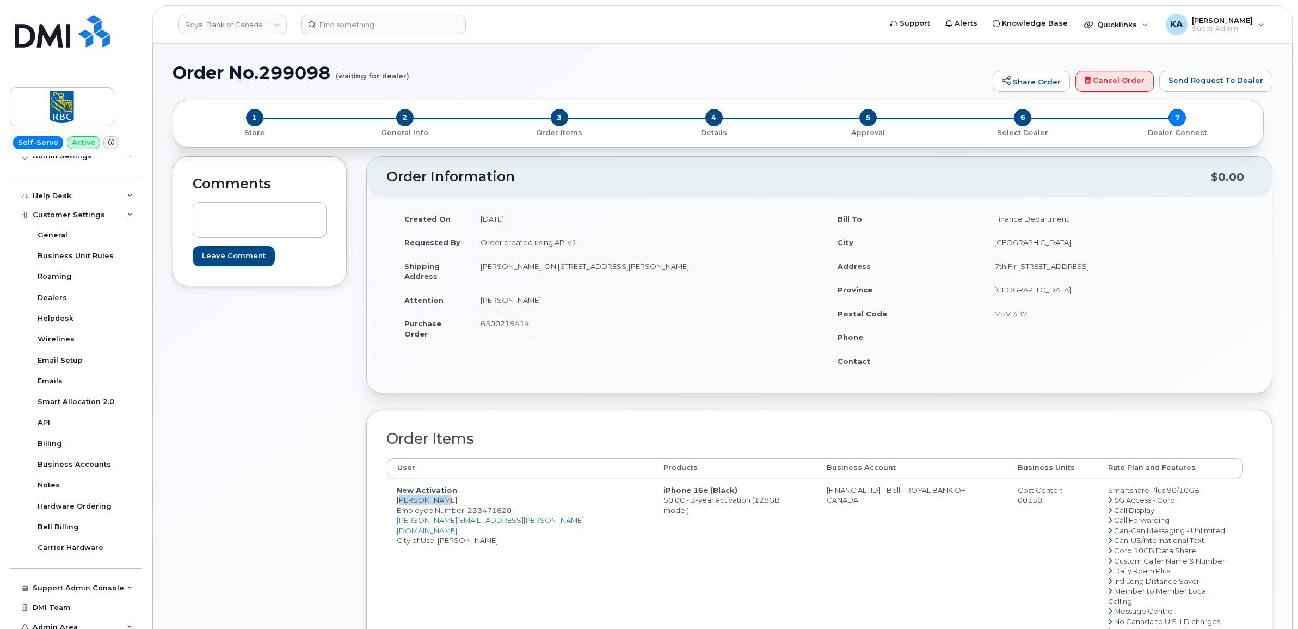
drag, startPoint x: 475, startPoint y: 324, endPoint x: 535, endPoint y: 327, distance: 59.9
click at [537, 328] on td "6500219414" at bounding box center [641, 328] width 341 height 34
drag, startPoint x: 535, startPoint y: 327, endPoint x: 520, endPoint y: 325, distance: 15.4
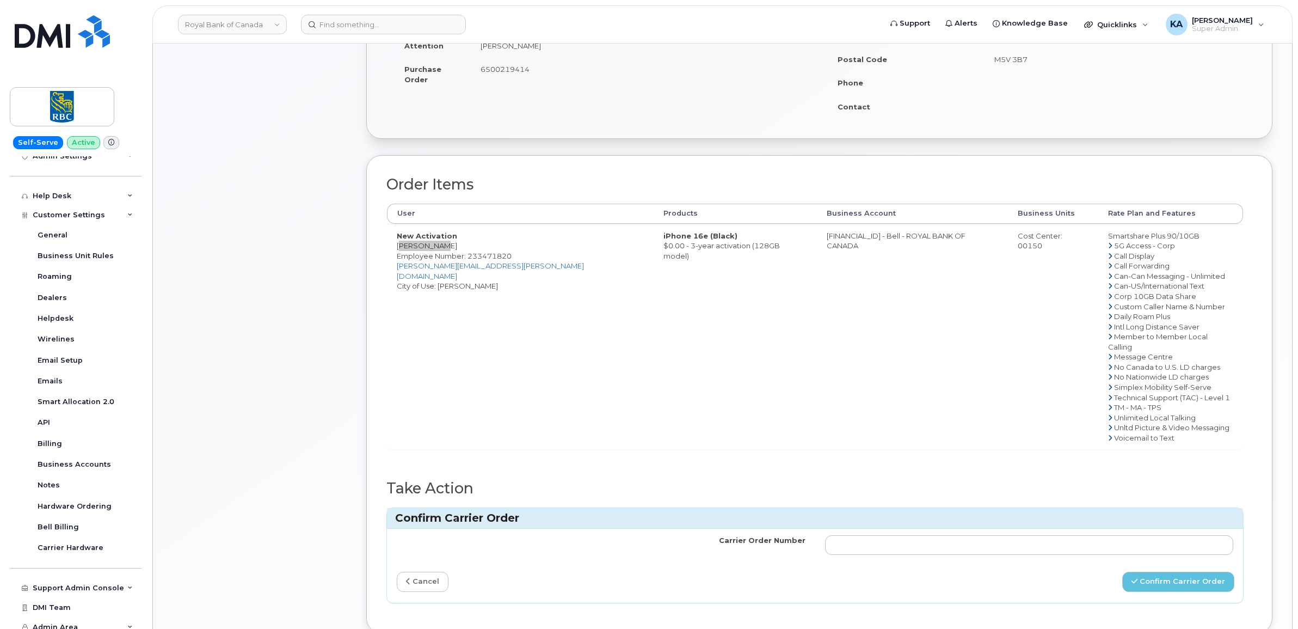
scroll to position [340, 0]
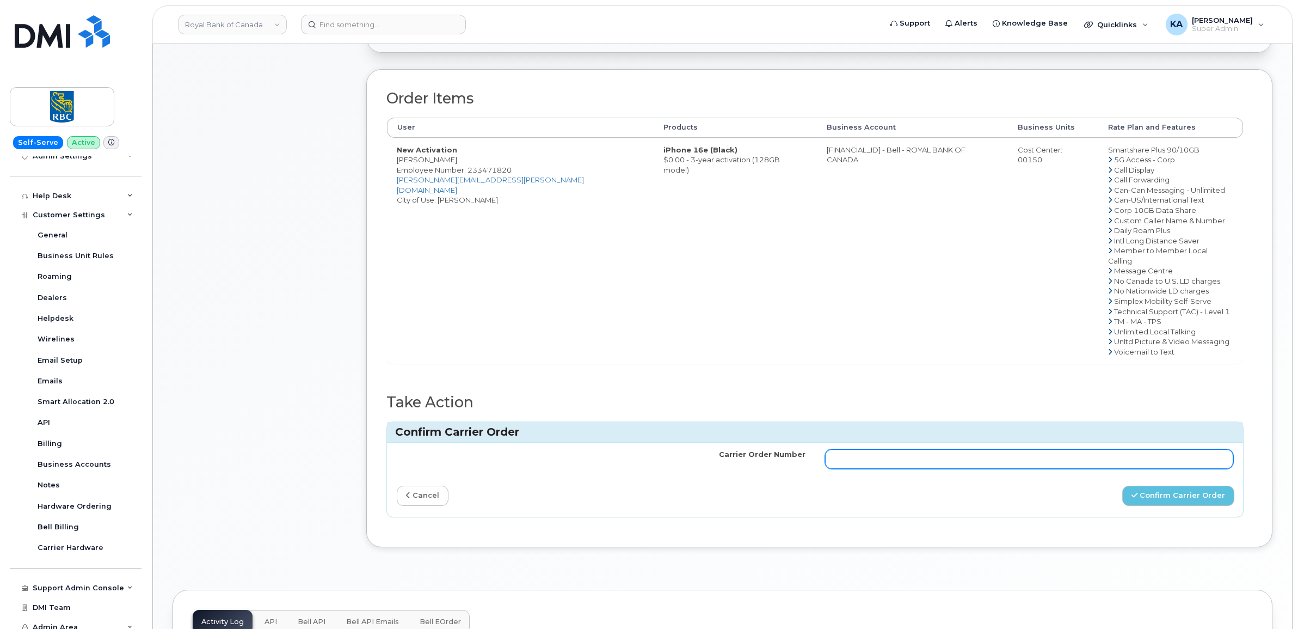
click at [994, 449] on input "Carrier Order Number" at bounding box center [1029, 459] width 409 height 20
paste input "3010176"
type input "3010176"
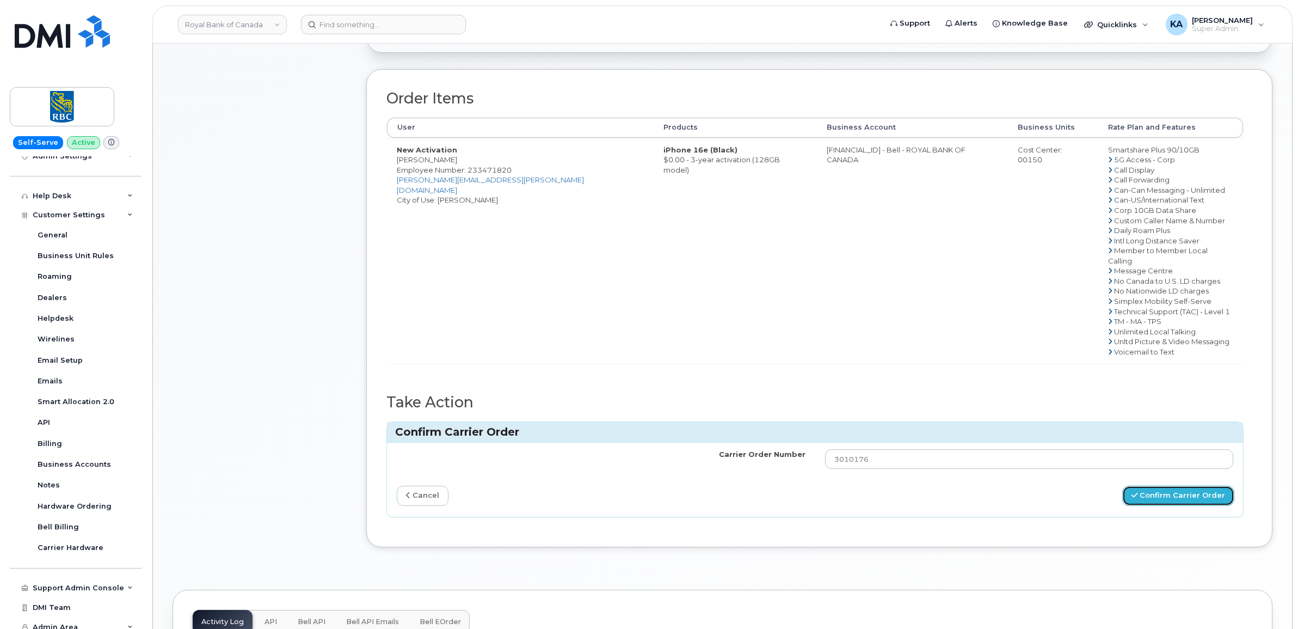
click at [1176, 487] on button "Confirm Carrier Order" at bounding box center [1178, 495] width 112 height 20
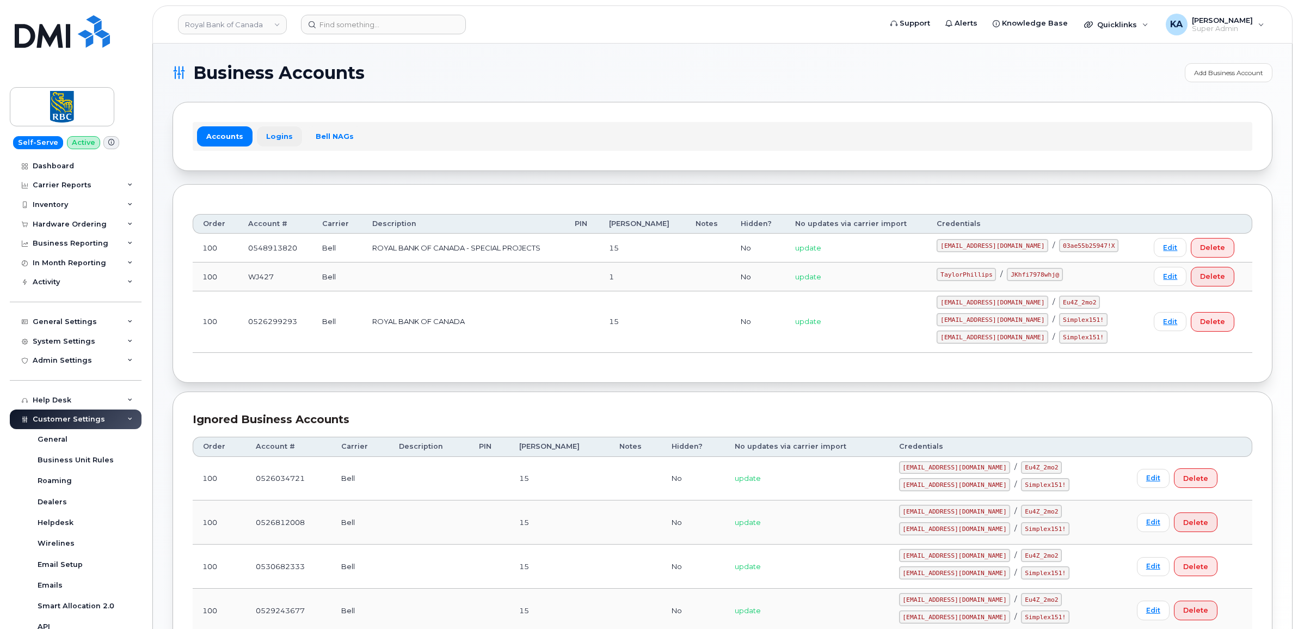
click at [278, 134] on link "Logins" at bounding box center [279, 136] width 45 height 20
